Goal: Information Seeking & Learning: Learn about a topic

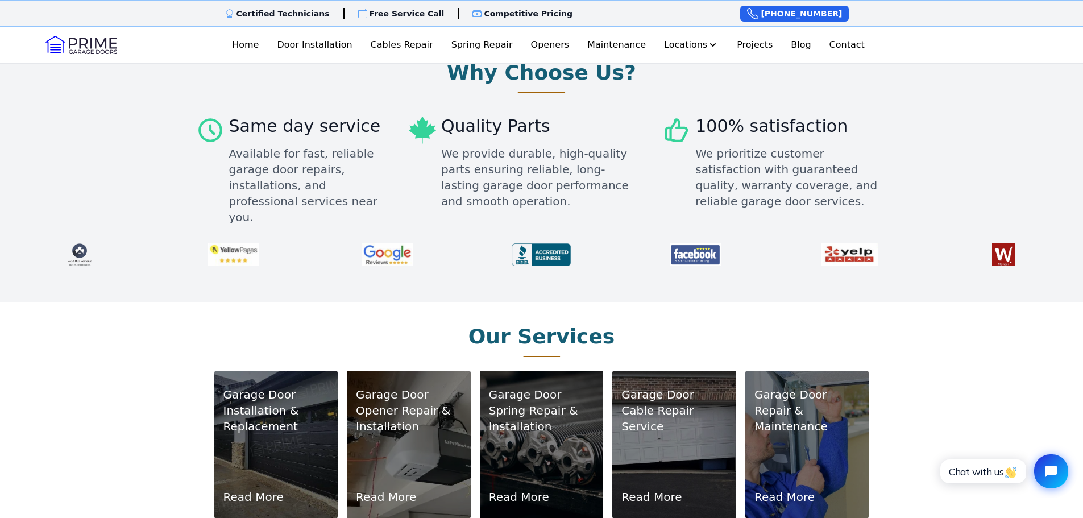
scroll to position [625, 0]
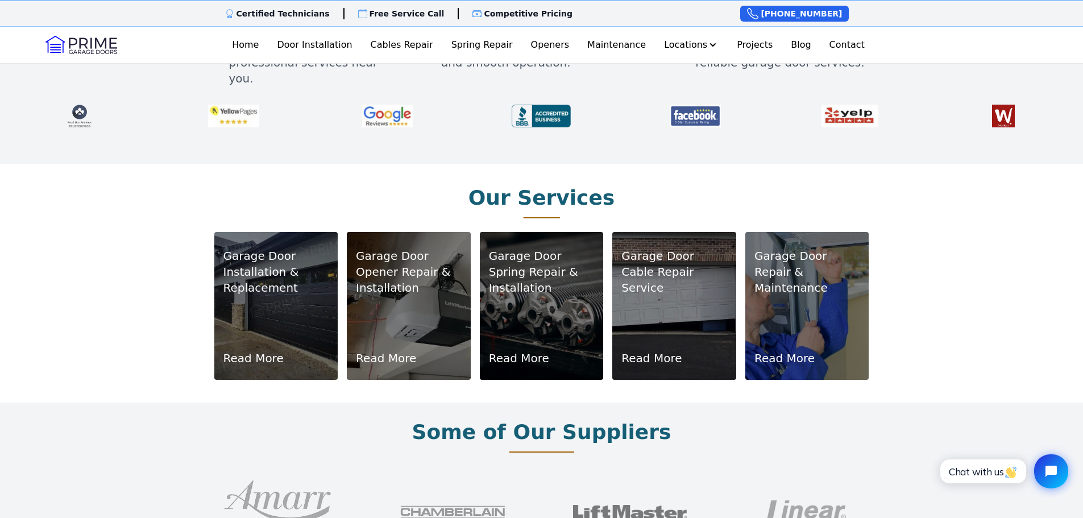
click at [272, 269] on p "Installation & Replacement" at bounding box center [276, 280] width 106 height 32
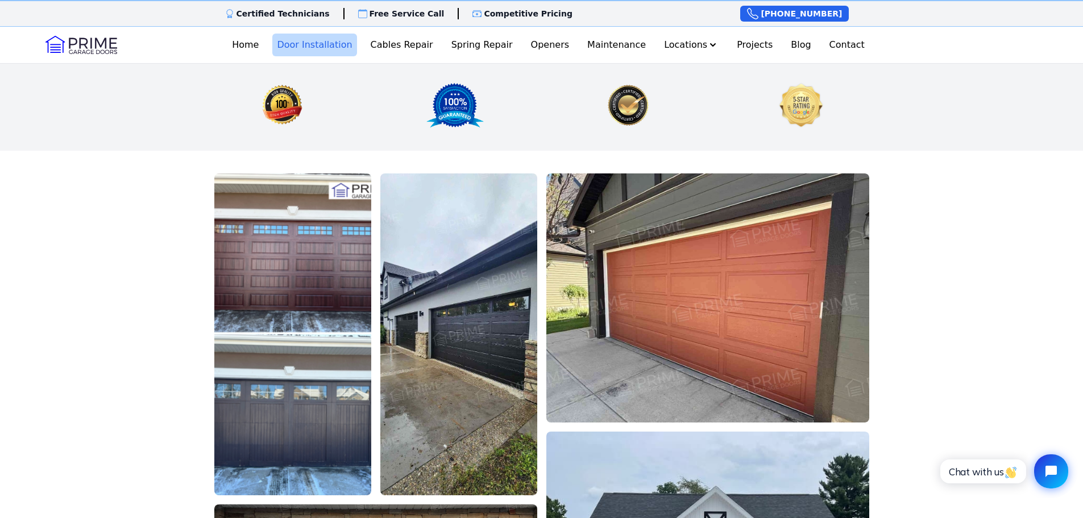
scroll to position [1876, 0]
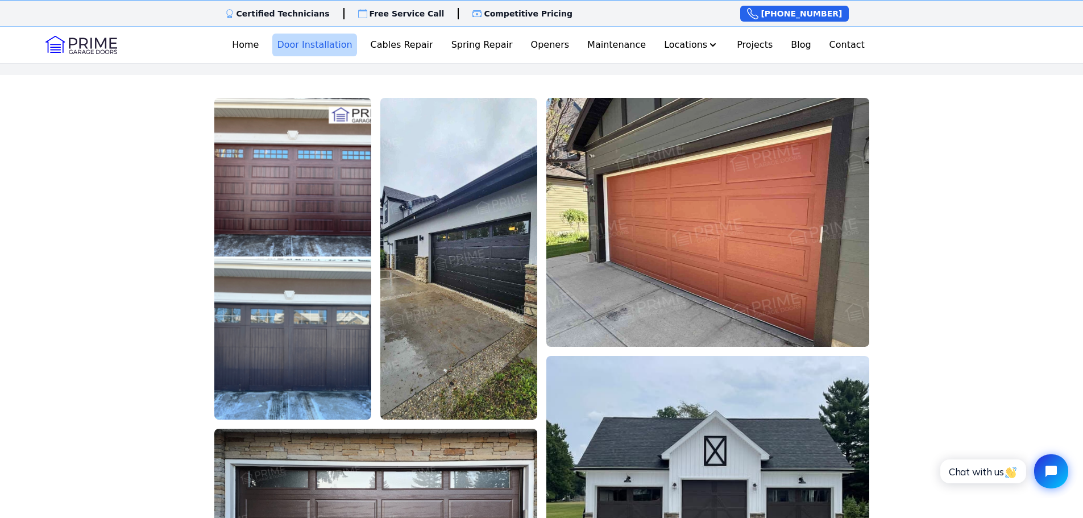
click at [413, 235] on img at bounding box center [458, 259] width 157 height 322
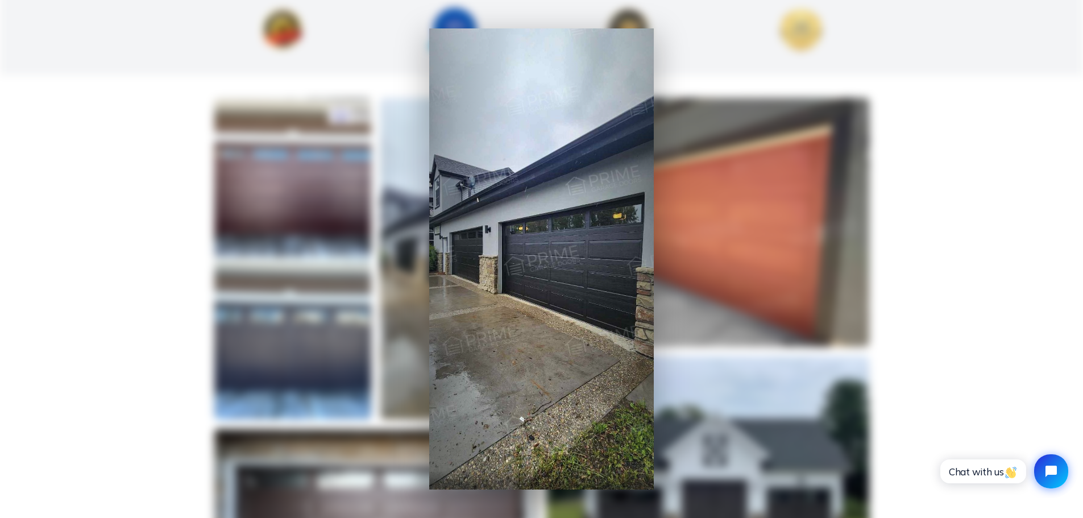
click at [413, 235] on div at bounding box center [541, 259] width 1083 height 518
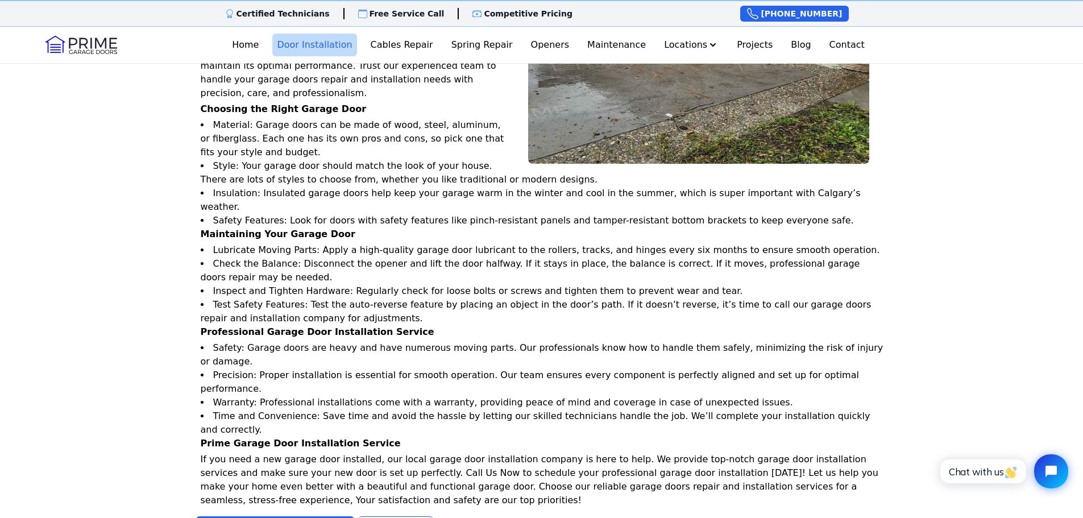
scroll to position [1137, 0]
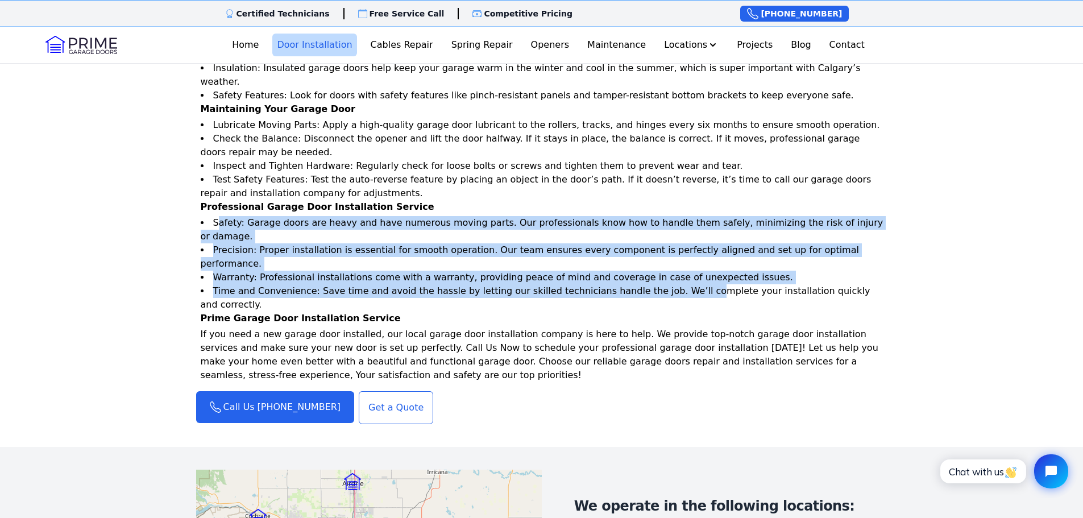
drag, startPoint x: 224, startPoint y: 182, endPoint x: 662, endPoint y: 229, distance: 440.1
click at [662, 229] on ul "Safety: Garage doors are heavy and have numerous moving parts. Our professional…" at bounding box center [544, 263] width 687 height 95
click at [662, 284] on li "Time and Convenience: Save time and avoid the hassle by letting our skilled tec…" at bounding box center [544, 297] width 687 height 27
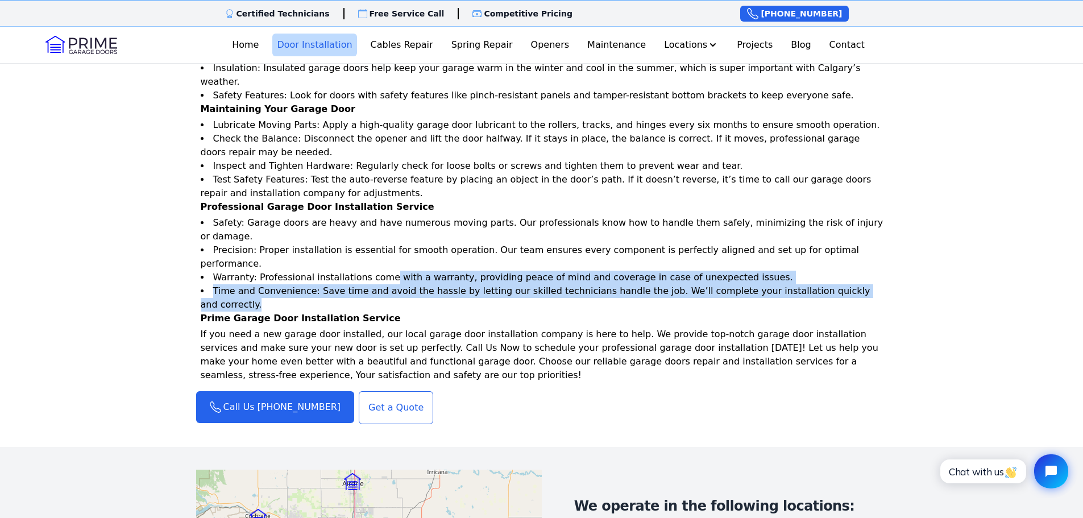
drag, startPoint x: 845, startPoint y: 223, endPoint x: 370, endPoint y: 208, distance: 475.4
click at [373, 216] on ul "Safety: Garage doors are heavy and have numerous moving parts. Our professional…" at bounding box center [544, 263] width 687 height 95
click at [370, 271] on li "Warranty: Professional installations come with a warranty, providing peace of m…" at bounding box center [544, 278] width 687 height 14
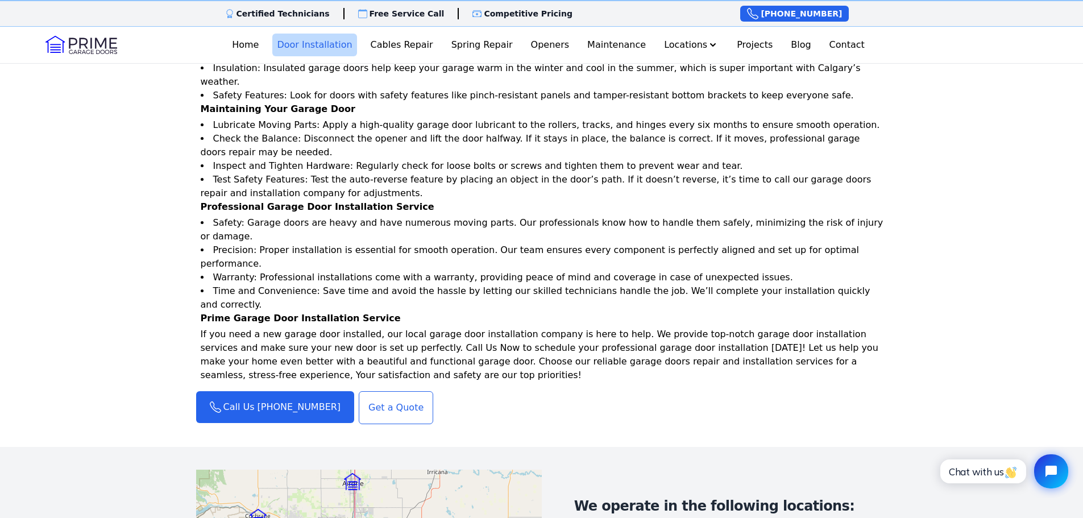
scroll to position [1250, 0]
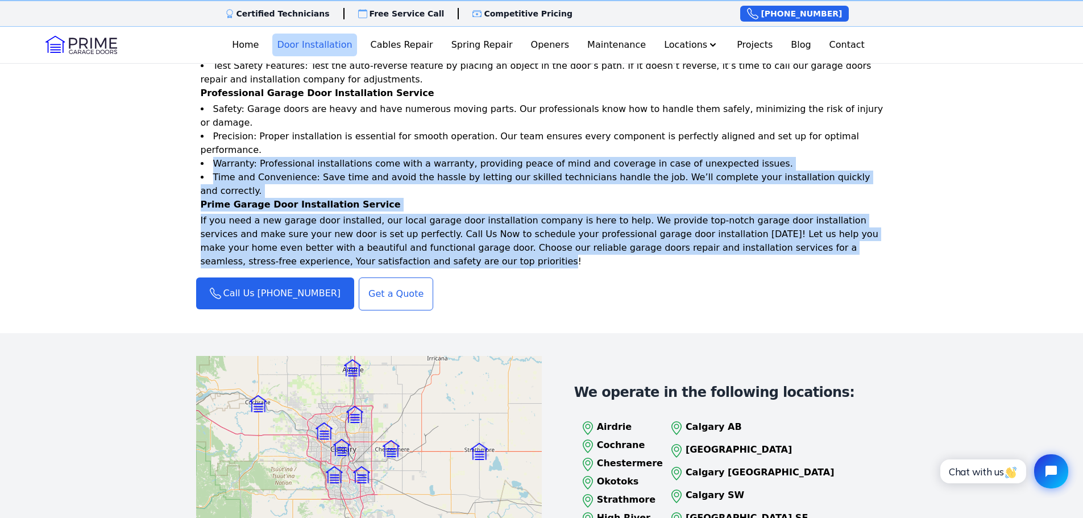
drag, startPoint x: 236, startPoint y: 162, endPoint x: 227, endPoint y: 102, distance: 60.3
click at [196, 88] on div "Garage Door Installation Service Selecting the right garage door is a significa…" at bounding box center [541, 2] width 691 height 532
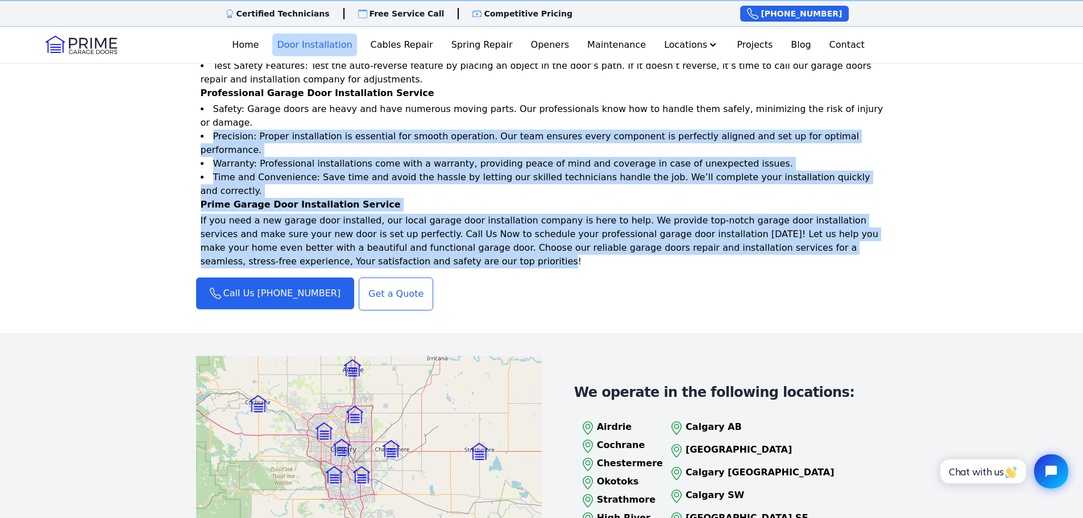
click at [244, 171] on li "Time and Convenience: Save time and avoid the hassle by letting our skilled tec…" at bounding box center [544, 184] width 687 height 27
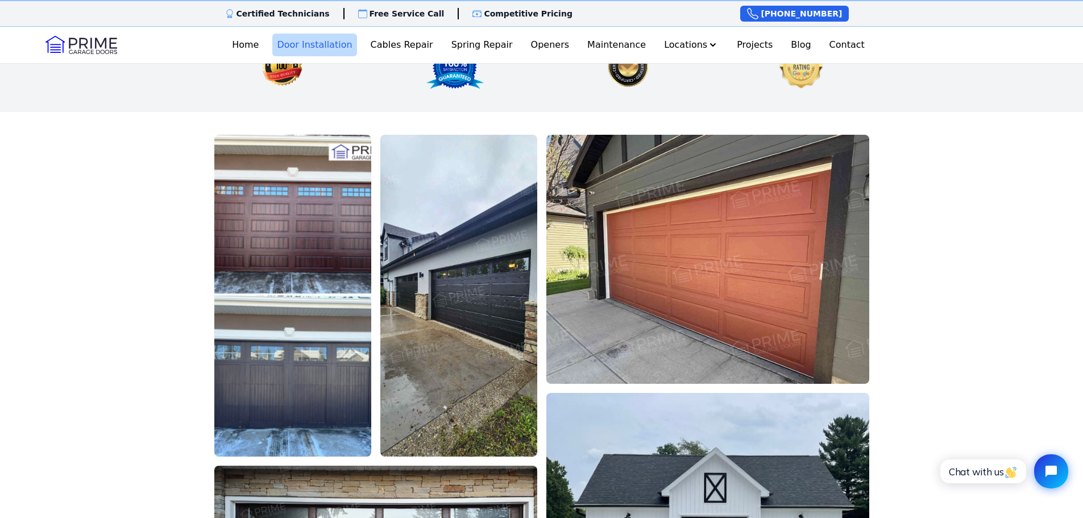
scroll to position [1819, 0]
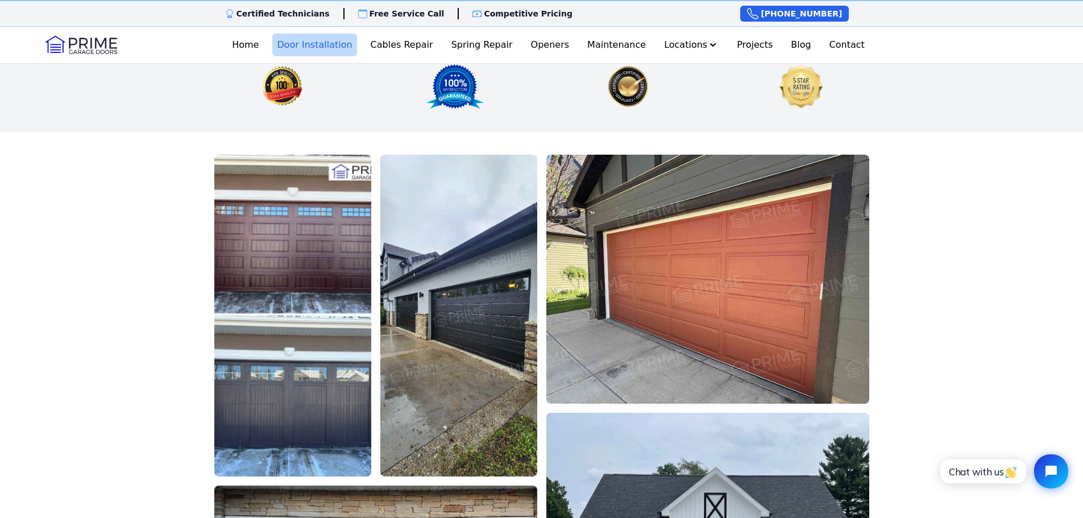
click at [412, 249] on img at bounding box center [458, 316] width 157 height 322
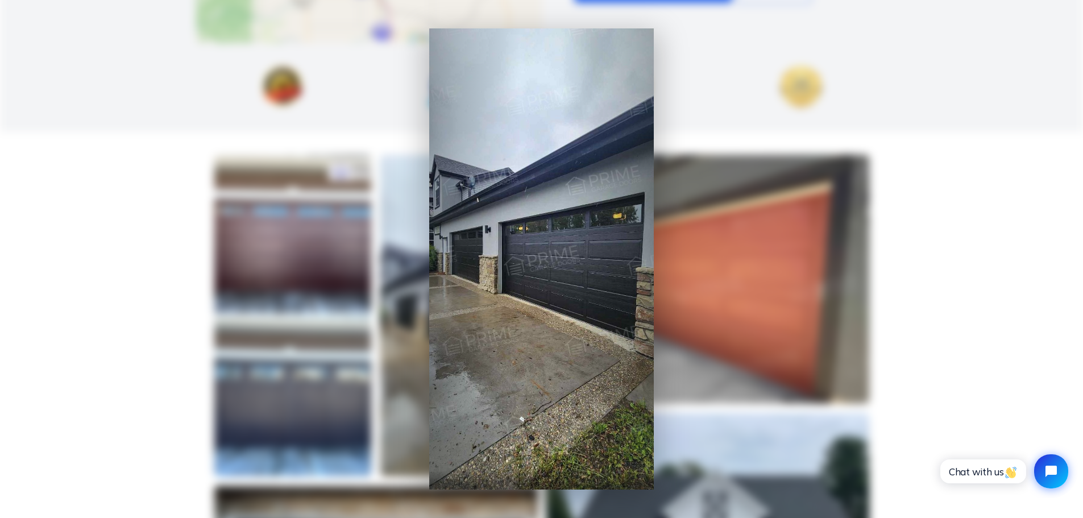
click at [126, 241] on div at bounding box center [541, 259] width 1083 height 518
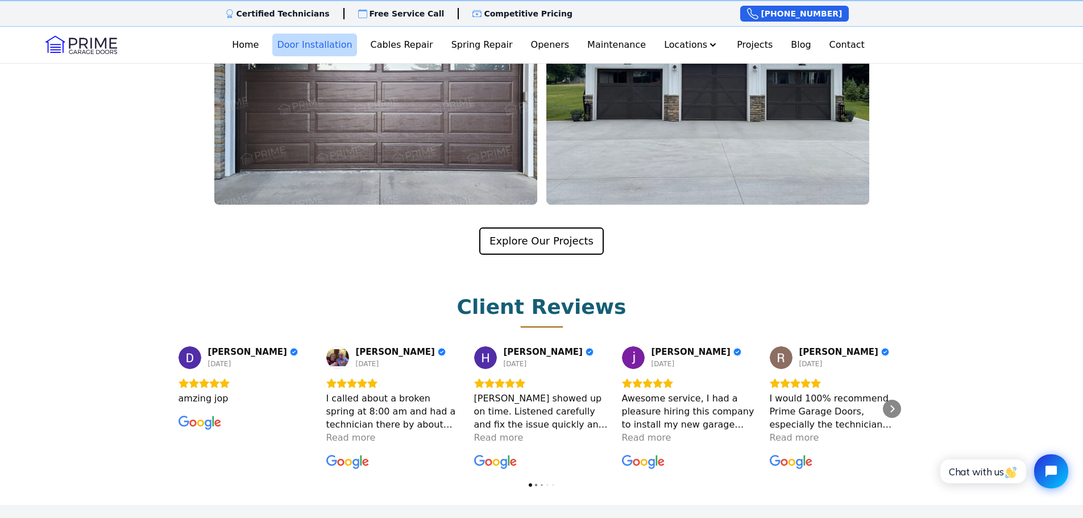
scroll to position [2274, 0]
